Goal: Task Accomplishment & Management: Manage account settings

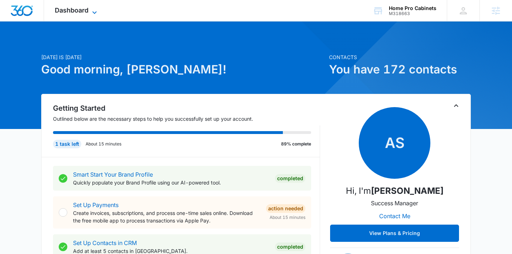
click at [80, 9] on span "Dashboard" at bounding box center [72, 10] width 34 height 8
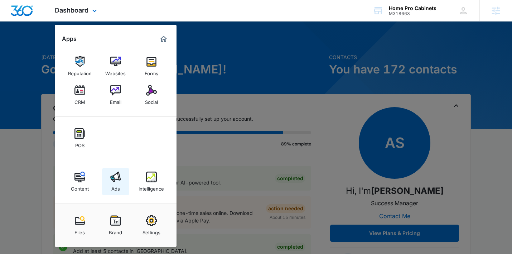
click at [118, 183] on div "Ads" at bounding box center [115, 186] width 9 height 9
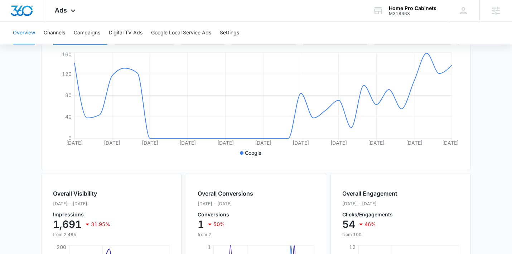
scroll to position [133, 0]
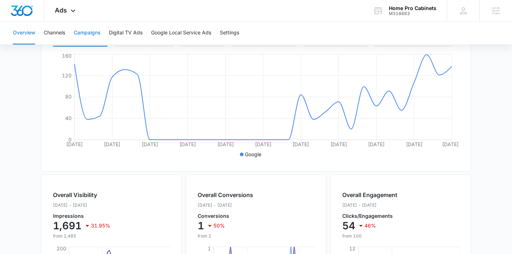
click at [83, 32] on button "Campaigns" at bounding box center [87, 32] width 26 height 23
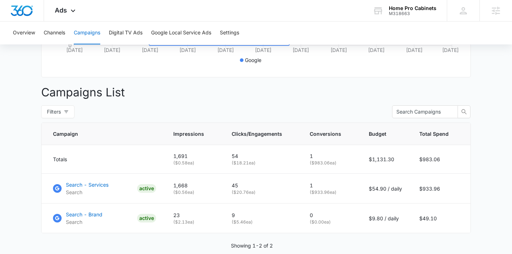
scroll to position [257, 0]
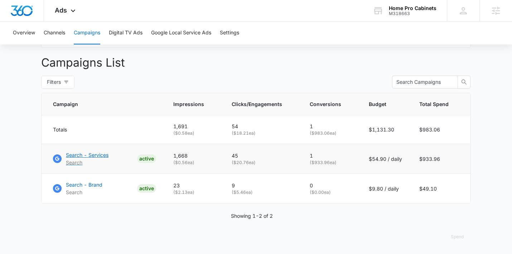
click at [74, 154] on p "Search - Services" at bounding box center [87, 155] width 43 height 8
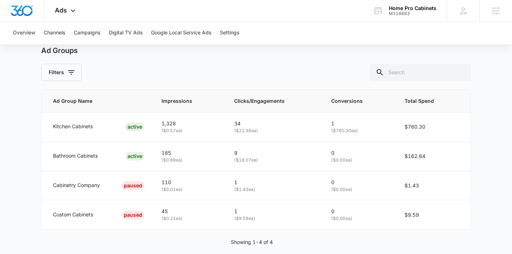
scroll to position [332, 0]
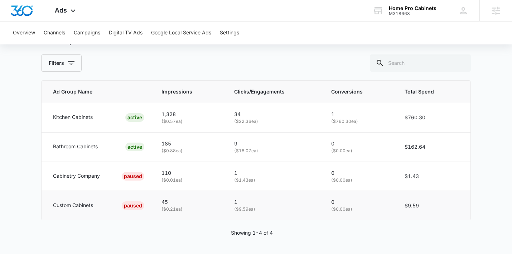
drag, startPoint x: 356, startPoint y: 197, endPoint x: 350, endPoint y: 197, distance: 5.7
click at [350, 197] on td "0 ( $0.00 ea)" at bounding box center [359, 205] width 73 height 29
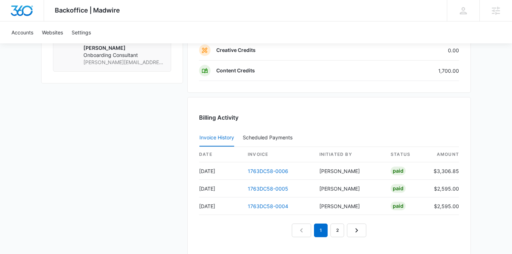
scroll to position [637, 0]
click at [334, 231] on link "2" at bounding box center [337, 230] width 14 height 14
click at [320, 231] on link "1" at bounding box center [321, 230] width 14 height 14
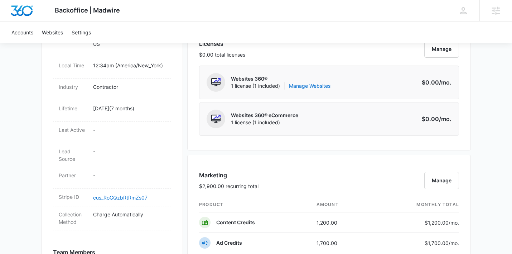
scroll to position [304, 0]
click at [184, 118] on div "Home Pro Cabinets M318663 Details Billing Type Stripe Billing Contact Sean Perk…" at bounding box center [256, 255] width 430 height 833
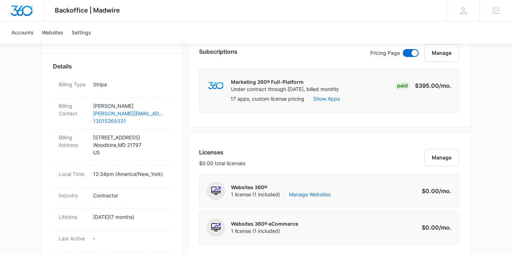
scroll to position [370, 0]
